Goal: Manage account settings

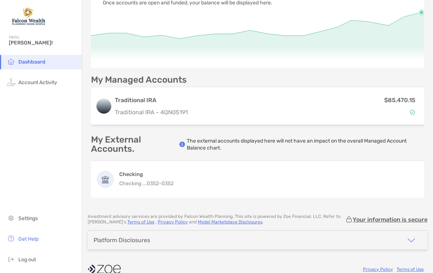
scroll to position [65, 0]
click at [155, 175] on h4 "Checking" at bounding box center [146, 174] width 54 height 7
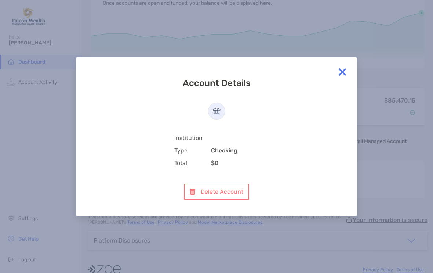
click at [342, 70] on img at bounding box center [342, 72] width 15 height 15
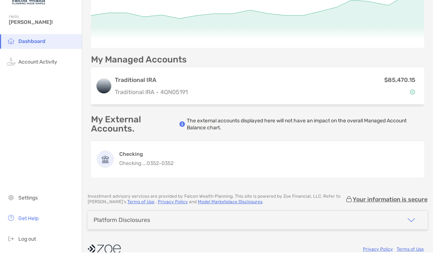
scroll to position [0, 0]
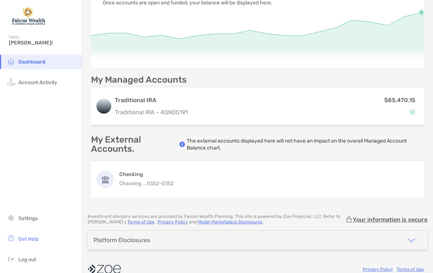
click at [28, 221] on span "Settings" at bounding box center [27, 218] width 19 height 6
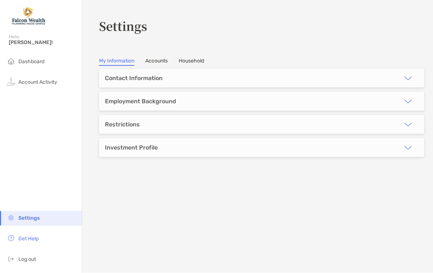
click at [156, 65] on link "Accounts" at bounding box center [156, 62] width 22 height 8
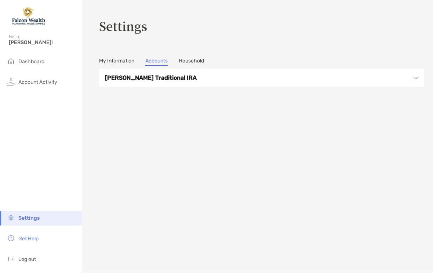
click at [195, 60] on link "Household" at bounding box center [191, 62] width 25 height 8
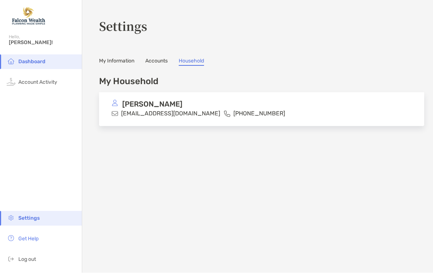
click at [53, 85] on span "Account Activity" at bounding box center [37, 82] width 39 height 6
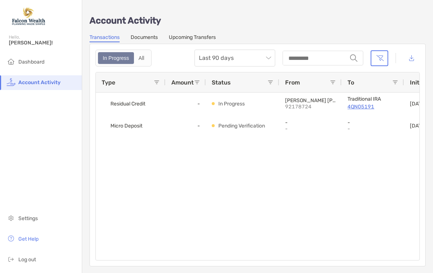
click at [35, 62] on span "Dashboard" at bounding box center [31, 62] width 26 height 6
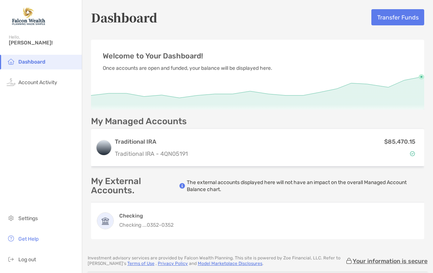
click at [26, 242] on span "Get Help" at bounding box center [28, 239] width 20 height 6
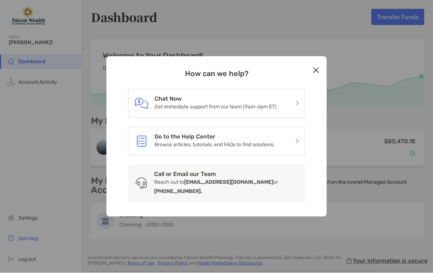
click at [226, 140] on p "Browse articles, tutorials, and FAQs to find solutions." at bounding box center [215, 144] width 120 height 9
click at [317, 71] on icon "Close modal" at bounding box center [316, 70] width 7 height 9
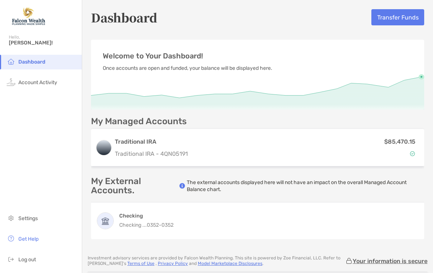
click at [397, 17] on button "Transfer Funds" at bounding box center [398, 17] width 53 height 16
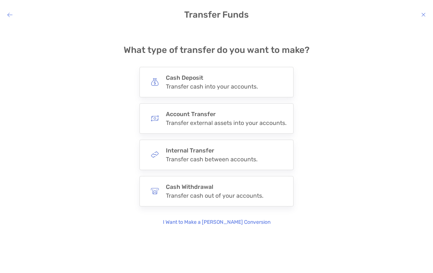
click at [215, 192] on div "Transfer cash out of your accounts." at bounding box center [215, 195] width 98 height 7
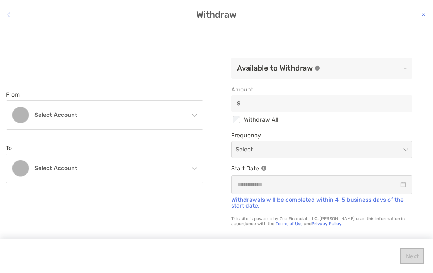
click at [191, 113] on div "Select account" at bounding box center [104, 115] width 197 height 29
click at [191, 164] on div "Select account" at bounding box center [104, 168] width 197 height 29
click at [191, 111] on div "Select account" at bounding box center [104, 115] width 197 height 29
click at [198, 169] on div "Select account" at bounding box center [104, 168] width 197 height 29
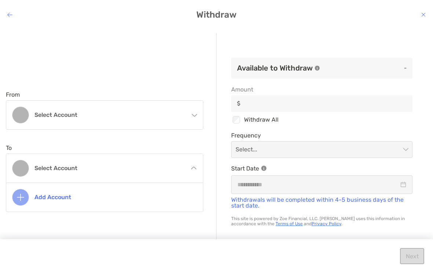
click at [12, 16] on icon "modal" at bounding box center [9, 15] width 5 height 6
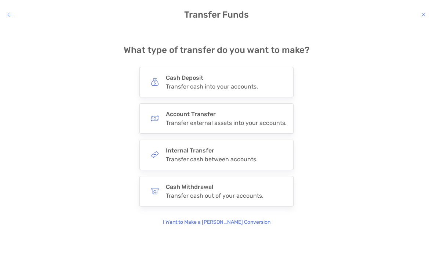
click at [212, 82] on div "Cash Deposit Transfer cash into your accounts." at bounding box center [212, 82] width 92 height 16
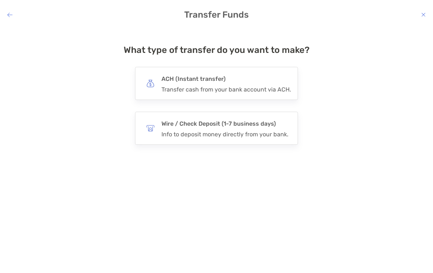
click at [212, 82] on h4 "ACH (Instant transfer)" at bounding box center [227, 79] width 130 height 10
click at [0, 0] on input "***" at bounding box center [0, 0] width 0 height 0
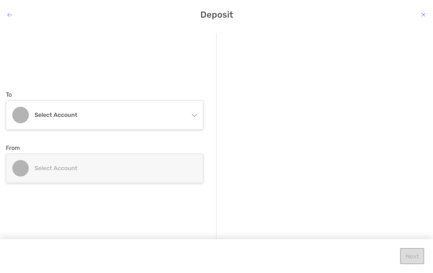
click at [191, 111] on div "Select account" at bounding box center [104, 115] width 197 height 29
click at [156, 167] on h4 "Select account" at bounding box center [110, 168] width 151 height 7
click at [54, 165] on h4 "Select account" at bounding box center [110, 168] width 151 height 7
click at [11, 17] on icon "modal" at bounding box center [9, 15] width 5 height 6
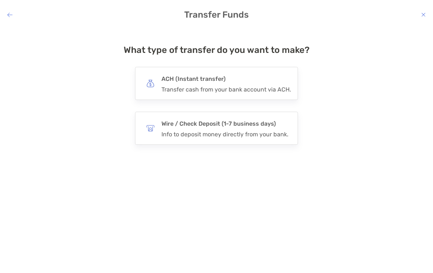
click at [187, 83] on h4 "ACH (Instant transfer)" at bounding box center [227, 79] width 130 height 10
click at [0, 0] on input "***" at bounding box center [0, 0] width 0 height 0
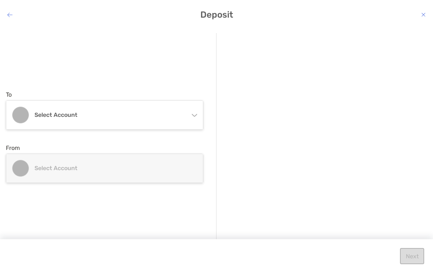
click at [192, 110] on div "Select account" at bounding box center [104, 115] width 197 height 29
click at [81, 116] on h4 "Select account" at bounding box center [110, 114] width 151 height 7
click at [197, 117] on div "Select account" at bounding box center [104, 115] width 197 height 29
click at [94, 168] on h4 "Select account" at bounding box center [110, 168] width 151 height 7
click at [79, 169] on h4 "Select account" at bounding box center [110, 168] width 151 height 7
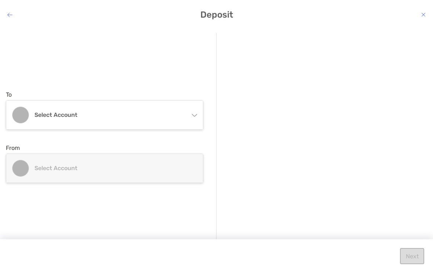
click at [73, 166] on h4 "Select account" at bounding box center [110, 168] width 151 height 7
click at [98, 168] on h4 "Select account" at bounding box center [110, 168] width 151 height 7
click at [189, 109] on div "Select account" at bounding box center [104, 115] width 197 height 29
click at [160, 168] on h4 "Select account" at bounding box center [110, 168] width 151 height 7
click at [198, 116] on div "Select account" at bounding box center [104, 115] width 197 height 29
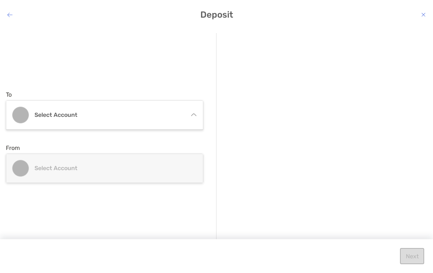
click at [10, 19] on h4 "Deposit" at bounding box center [216, 15] width 433 height 10
click at [12, 12] on h4 "Deposit" at bounding box center [216, 15] width 433 height 10
click at [8, 12] on icon "modal" at bounding box center [9, 15] width 5 height 6
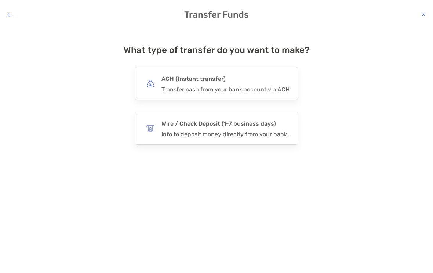
click at [10, 12] on icon "modal" at bounding box center [9, 15] width 5 height 6
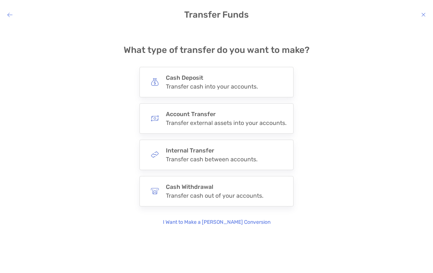
click at [252, 81] on h4 "Cash Deposit" at bounding box center [212, 77] width 92 height 7
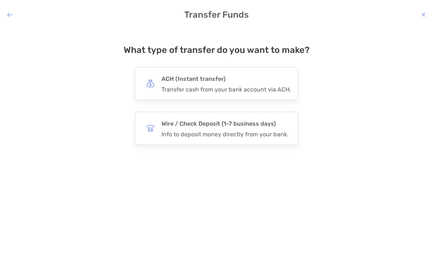
click at [256, 89] on div "Transfer cash from your bank account via ACH." at bounding box center [227, 89] width 130 height 7
click at [0, 0] on input "***" at bounding box center [0, 0] width 0 height 0
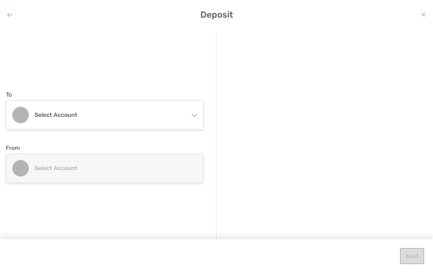
click at [194, 111] on div "Select account" at bounding box center [104, 115] width 197 height 29
click at [193, 113] on div "Select account" at bounding box center [104, 115] width 197 height 29
click at [160, 166] on h4 "Select account" at bounding box center [110, 168] width 151 height 7
click at [161, 170] on h4 "Select account" at bounding box center [110, 168] width 151 height 7
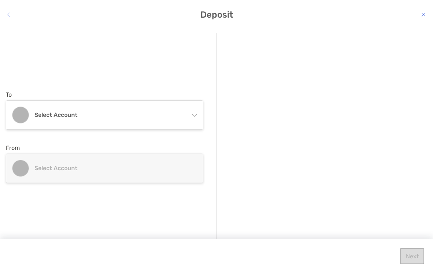
click at [9, 15] on icon "modal" at bounding box center [9, 15] width 5 height 6
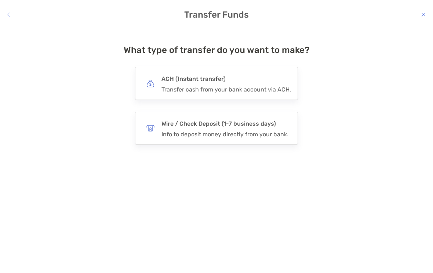
click at [8, 15] on icon "modal" at bounding box center [9, 15] width 5 height 6
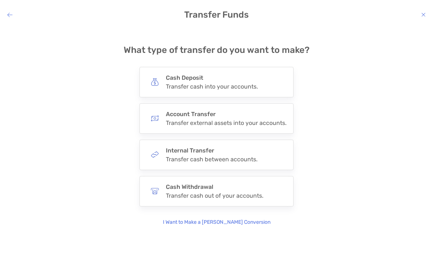
click at [9, 16] on icon "modal" at bounding box center [9, 15] width 5 height 6
click at [8, 12] on icon "modal" at bounding box center [9, 15] width 5 height 6
click at [9, 14] on icon "modal" at bounding box center [9, 15] width 5 height 6
click at [7, 15] on icon "modal" at bounding box center [9, 15] width 5 height 6
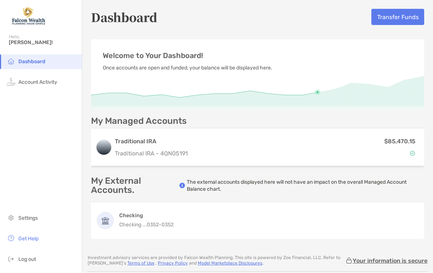
click at [30, 242] on span "Get Help" at bounding box center [28, 239] width 20 height 6
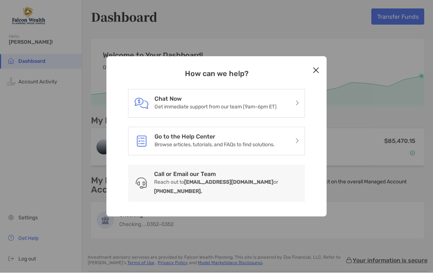
click at [314, 69] on icon "Close modal" at bounding box center [316, 70] width 7 height 9
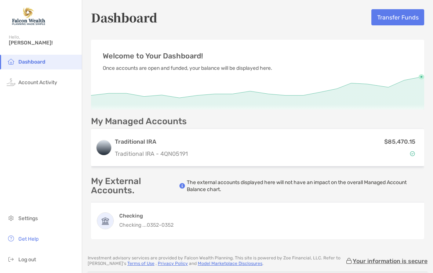
click at [19, 43] on span "[PERSON_NAME]!" at bounding box center [43, 43] width 69 height 6
click at [31, 213] on li "Settings" at bounding box center [41, 218] width 82 height 15
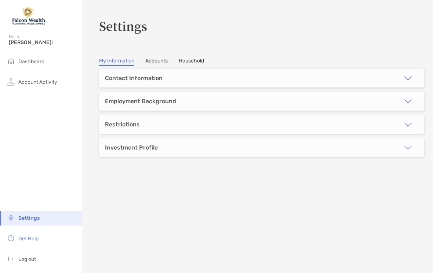
type input "*******"
type input "********"
type input "**********"
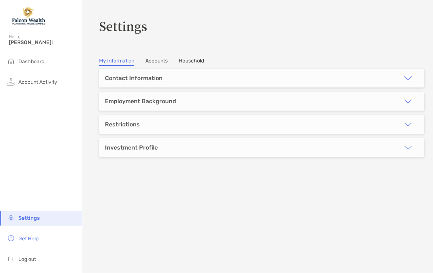
type input "*******"
type input "*****"
type input "********"
type input "**********"
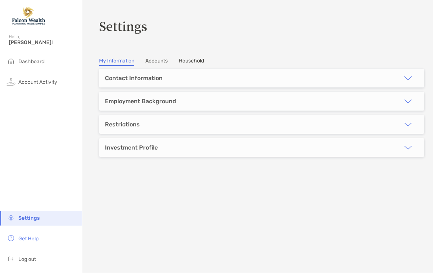
type input "**********"
click at [411, 74] on img "button" at bounding box center [408, 78] width 9 height 9
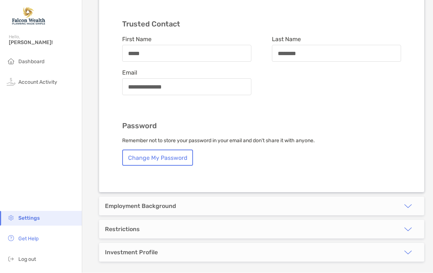
scroll to position [327, 0]
click at [406, 202] on img "button" at bounding box center [408, 206] width 9 height 9
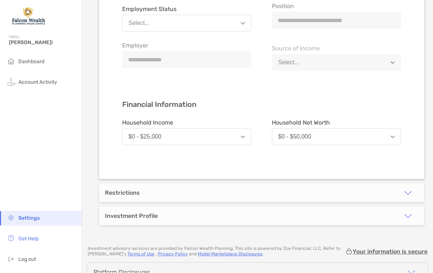
scroll to position [574, 0]
click at [406, 189] on img "button" at bounding box center [408, 193] width 9 height 9
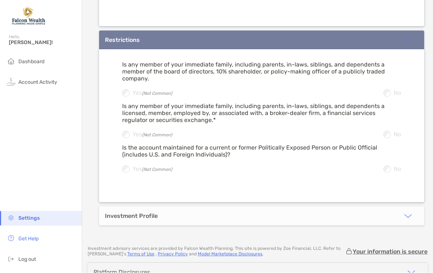
scroll to position [726, 0]
click at [405, 212] on img "button" at bounding box center [408, 216] width 9 height 9
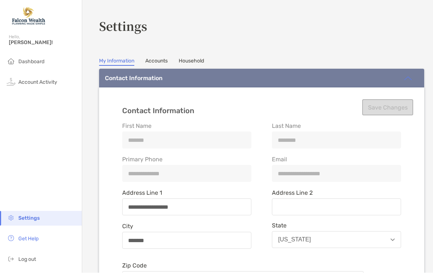
scroll to position [0, 0]
click at [32, 59] on span "Dashboard" at bounding box center [31, 62] width 26 height 6
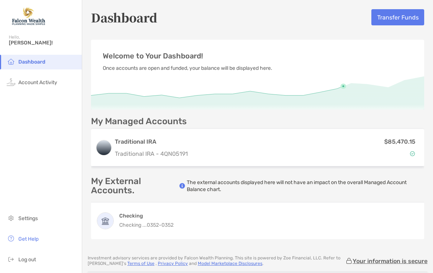
click at [152, 143] on h3 "Traditional IRA" at bounding box center [151, 141] width 73 height 9
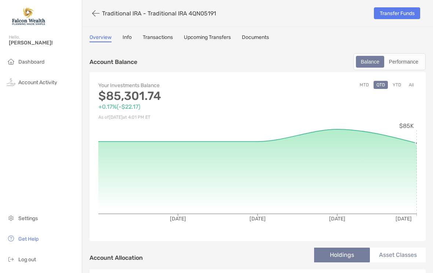
click at [25, 263] on span "Log out" at bounding box center [27, 259] width 18 height 6
